Goal: Check status: Check status

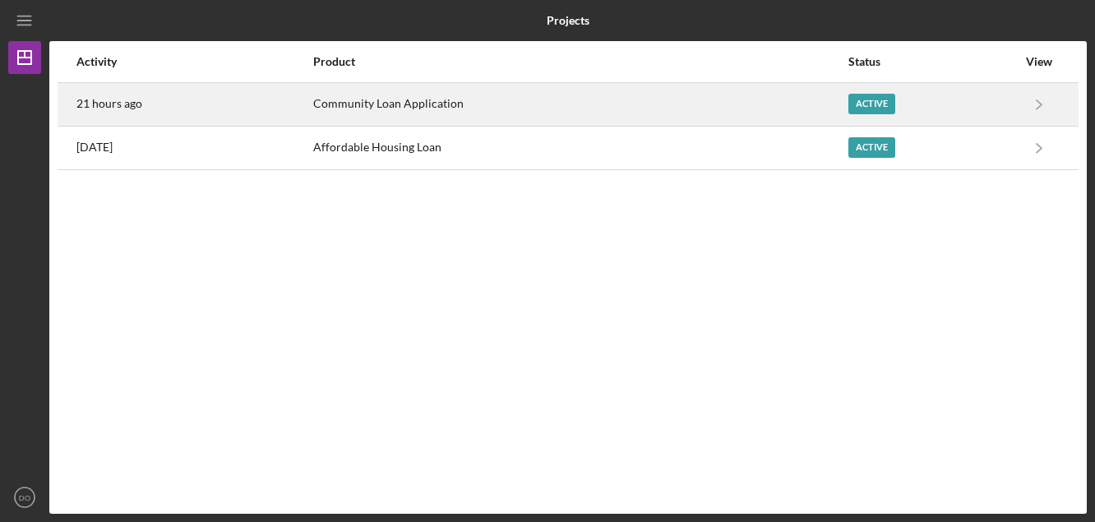
click at [876, 102] on div "Active" at bounding box center [872, 104] width 47 height 21
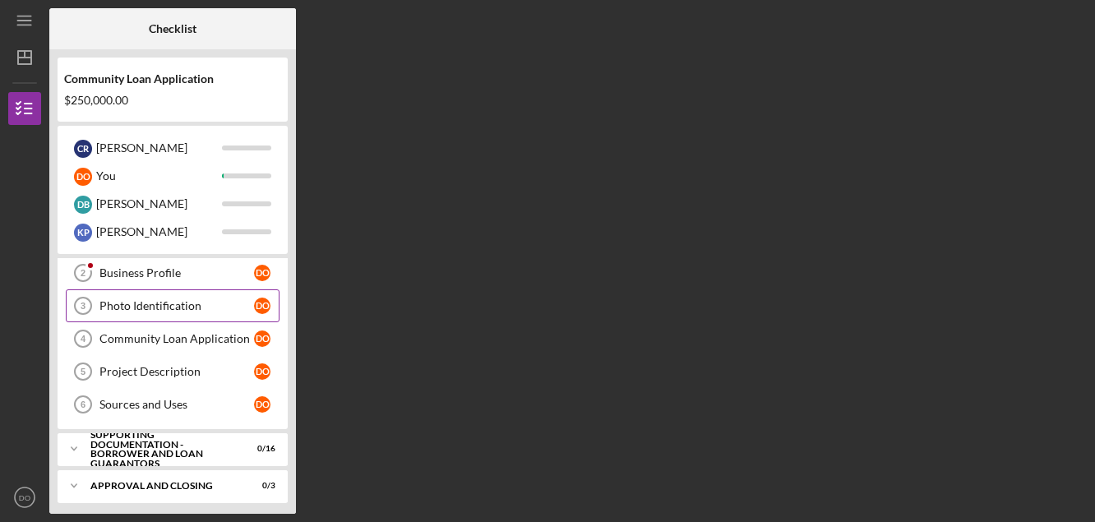
scroll to position [74, 0]
